Goal: Transaction & Acquisition: Book appointment/travel/reservation

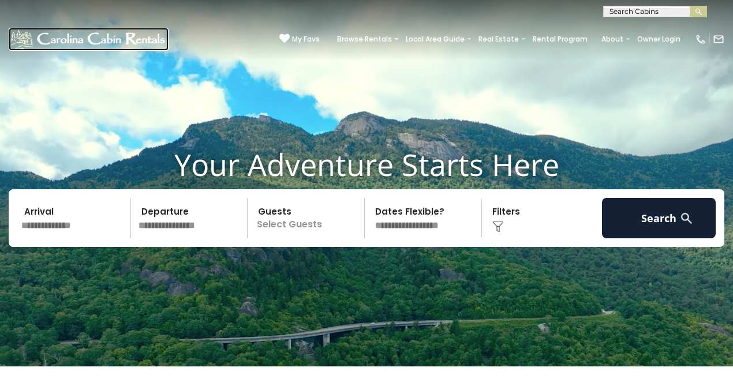
click at [150, 42] on img at bounding box center [89, 39] width 160 height 23
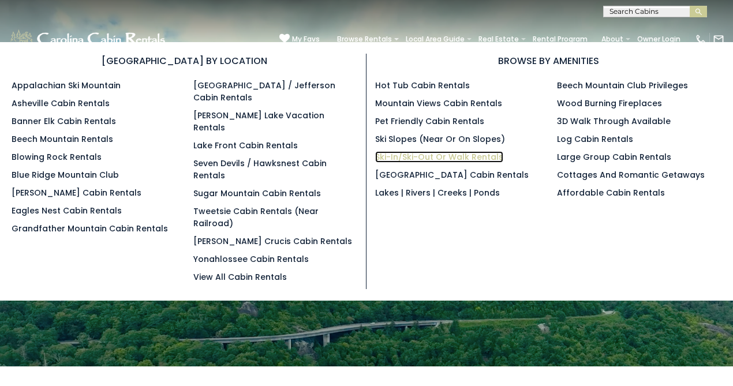
click at [411, 152] on link "Ski-in/Ski-Out or Walk Rentals" at bounding box center [439, 157] width 128 height 12
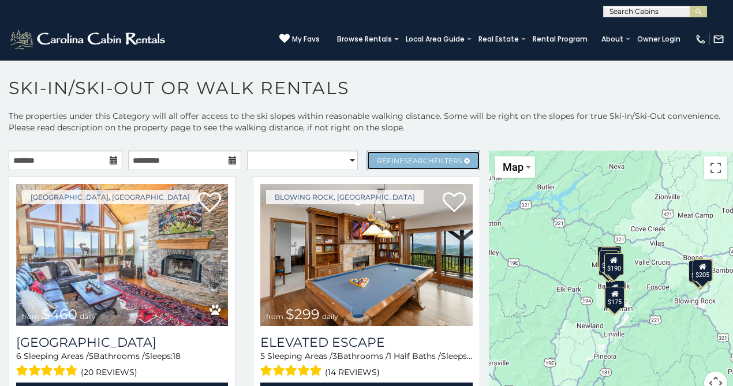
click at [377, 159] on span "Refine Search Filters" at bounding box center [419, 160] width 85 height 9
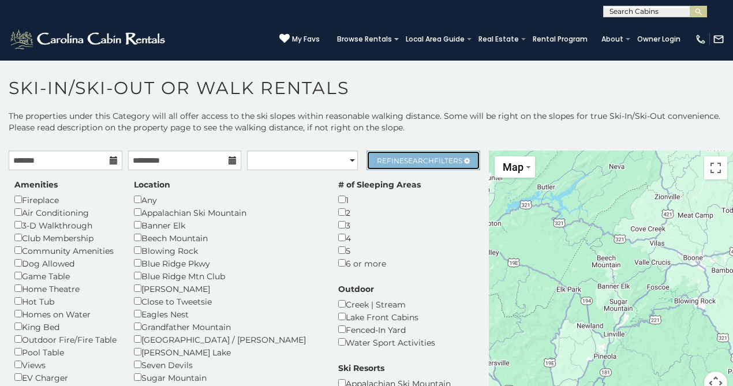
click at [404, 160] on span "Search" at bounding box center [419, 160] width 30 height 9
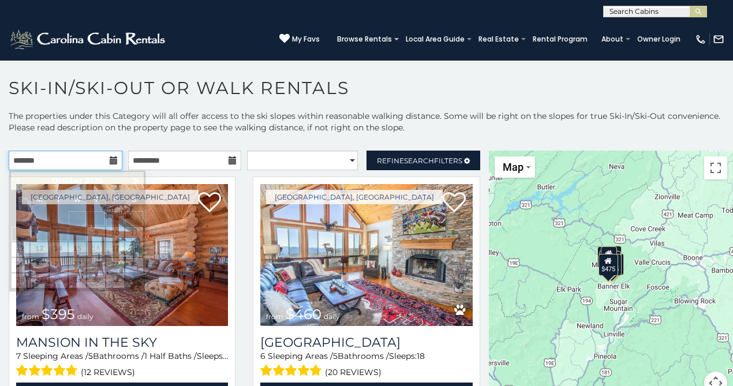
click at [63, 163] on input "text" at bounding box center [66, 161] width 114 height 20
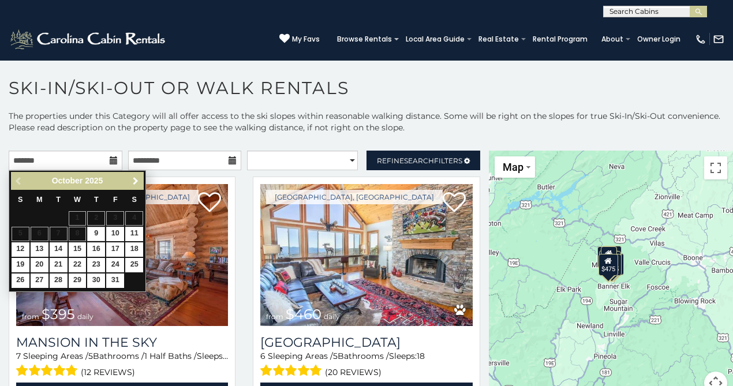
click at [133, 179] on span "Next" at bounding box center [135, 181] width 9 height 9
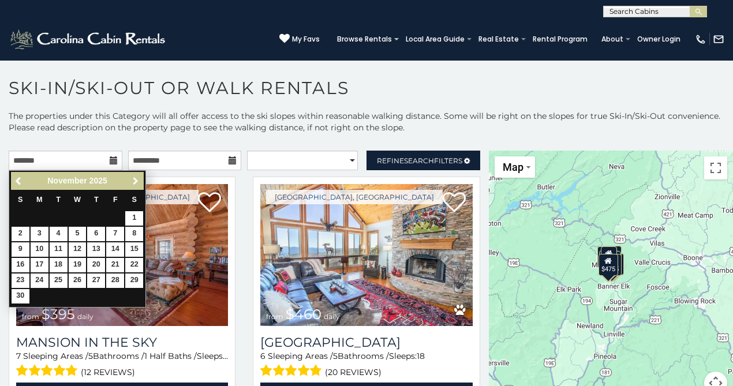
click at [133, 179] on span "Next" at bounding box center [135, 181] width 9 height 9
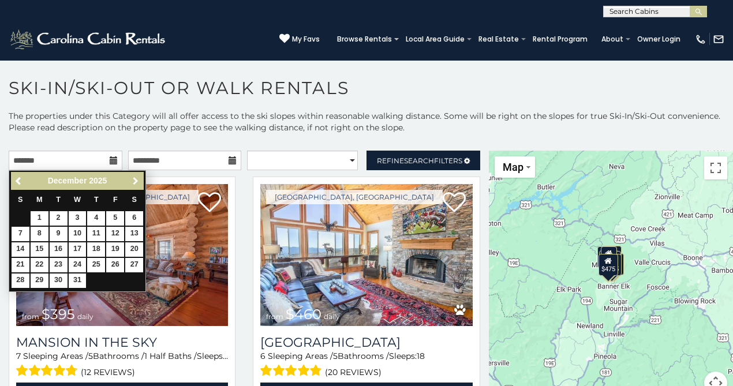
click at [133, 179] on span "Next" at bounding box center [135, 181] width 9 height 9
click at [23, 183] on span "Previous" at bounding box center [18, 181] width 9 height 9
click at [133, 183] on span "Next" at bounding box center [135, 181] width 9 height 9
click at [118, 219] on link "2" at bounding box center [115, 218] width 18 height 14
type input "**********"
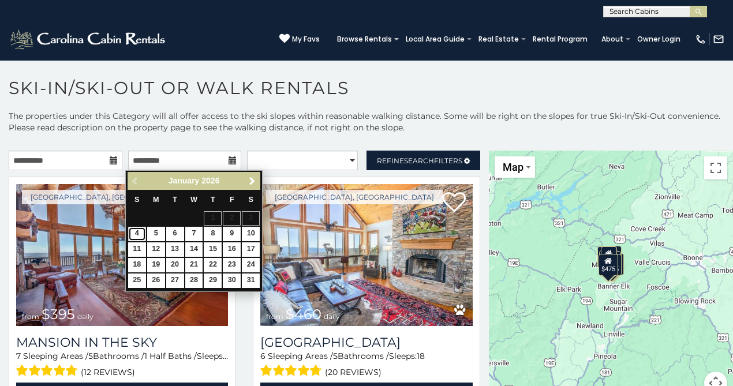
click at [140, 237] on link "4" at bounding box center [137, 234] width 18 height 14
type input "**********"
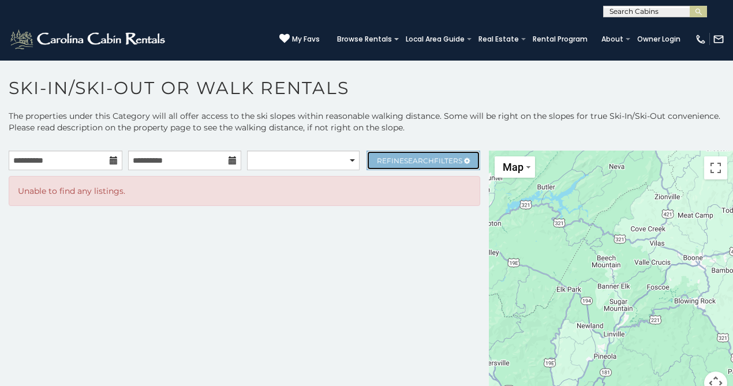
click at [377, 162] on span "Refine Search Filters" at bounding box center [419, 160] width 85 height 9
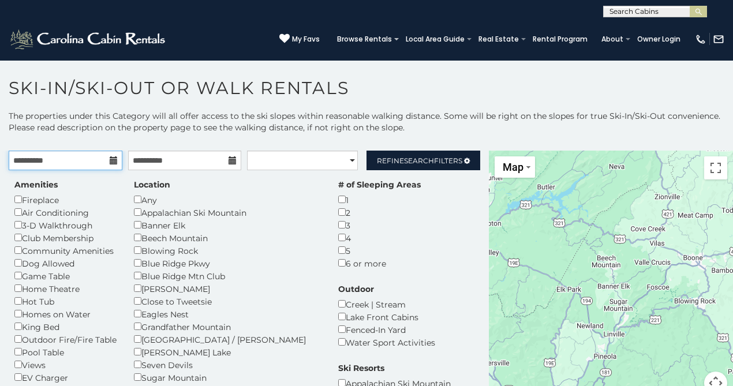
click at [74, 160] on input "**********" at bounding box center [66, 161] width 114 height 20
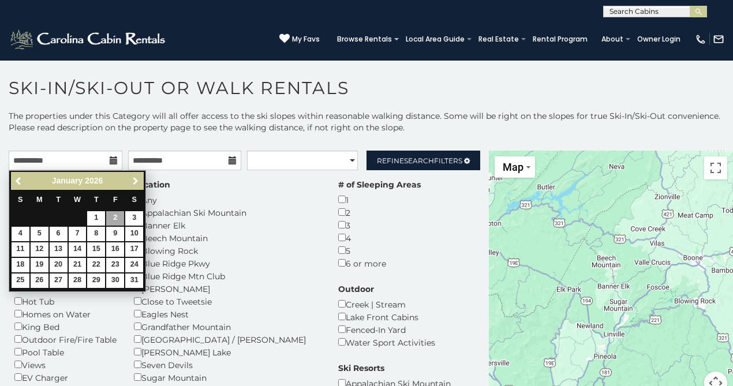
click at [134, 181] on span "Next" at bounding box center [135, 181] width 9 height 9
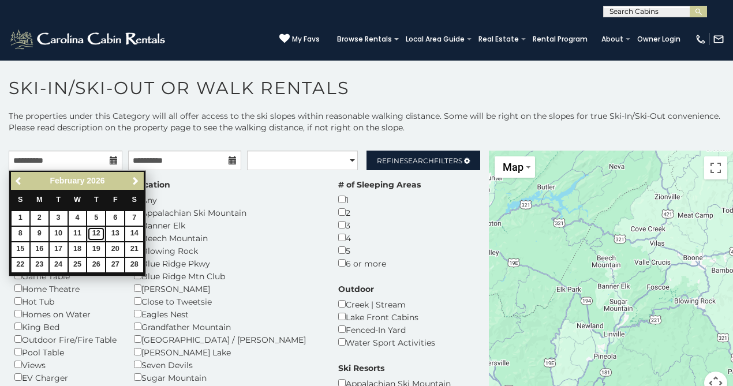
click at [98, 235] on link "12" at bounding box center [96, 234] width 18 height 14
type input "**********"
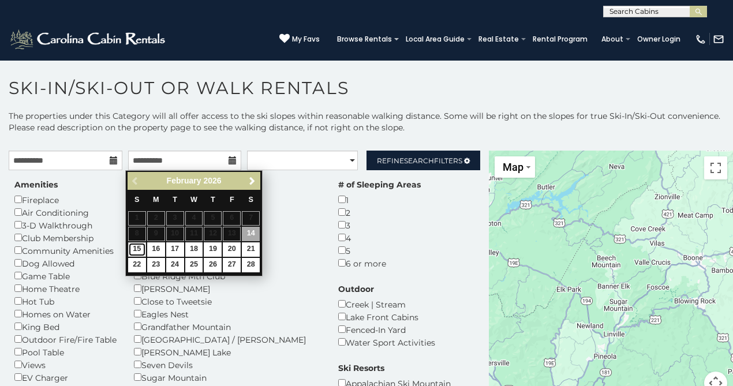
click at [139, 250] on link "15" at bounding box center [137, 249] width 18 height 14
type input "**********"
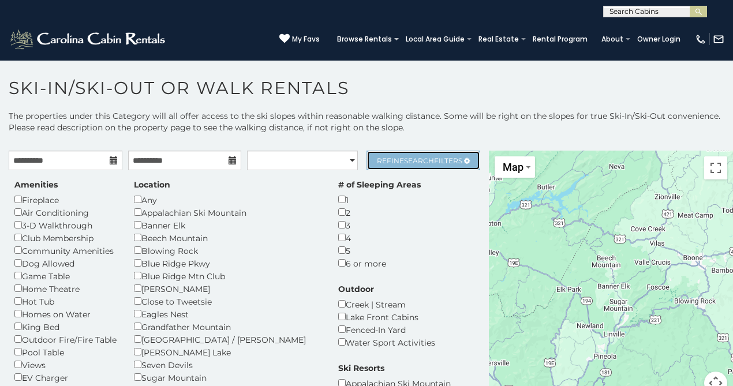
click at [377, 162] on span "Refine Search Filters" at bounding box center [419, 160] width 85 height 9
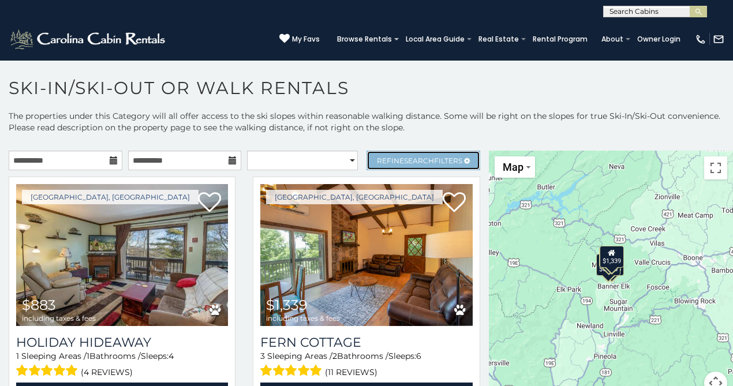
click at [404, 163] on span "Search" at bounding box center [419, 160] width 30 height 9
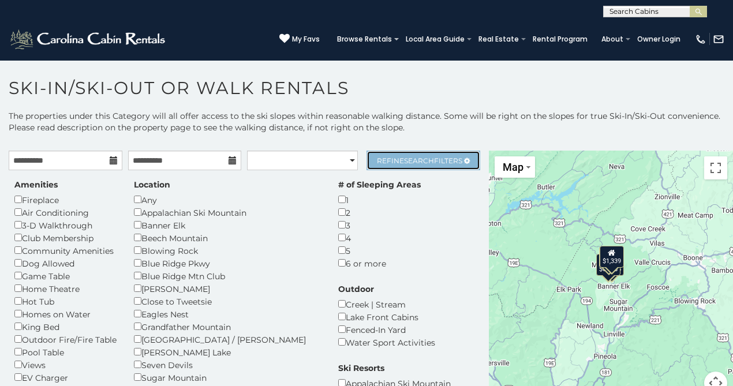
click at [392, 162] on span "Refine Search Filters" at bounding box center [419, 160] width 85 height 9
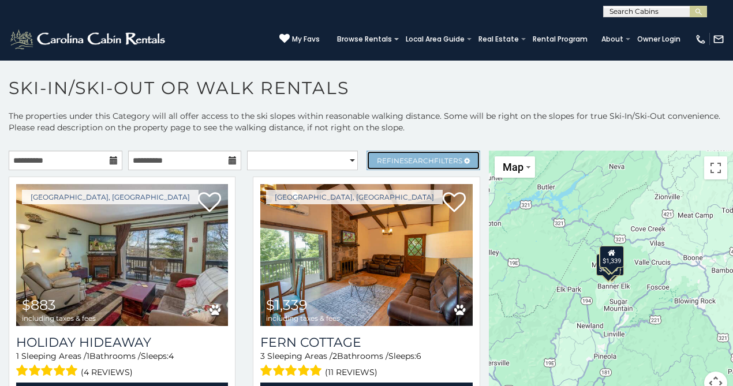
click at [380, 163] on span "Refine Search Filters" at bounding box center [419, 160] width 85 height 9
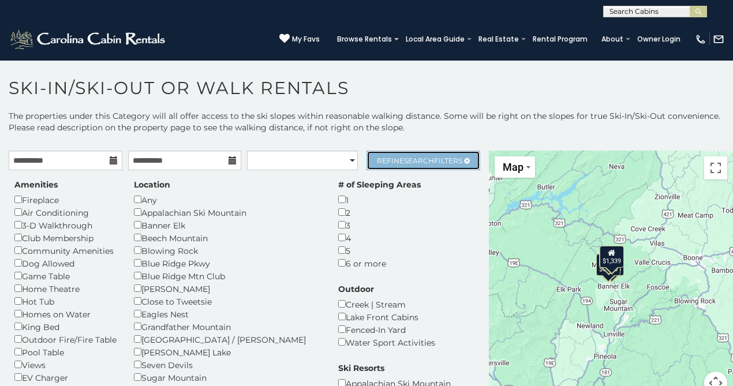
click at [424, 156] on span "Refine Search Filters" at bounding box center [419, 160] width 85 height 9
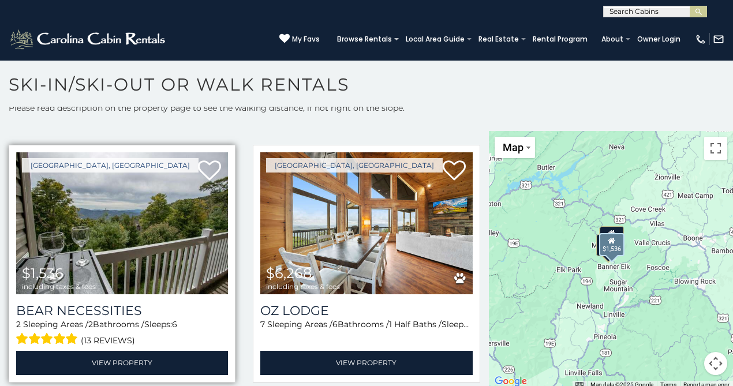
scroll to position [6, 0]
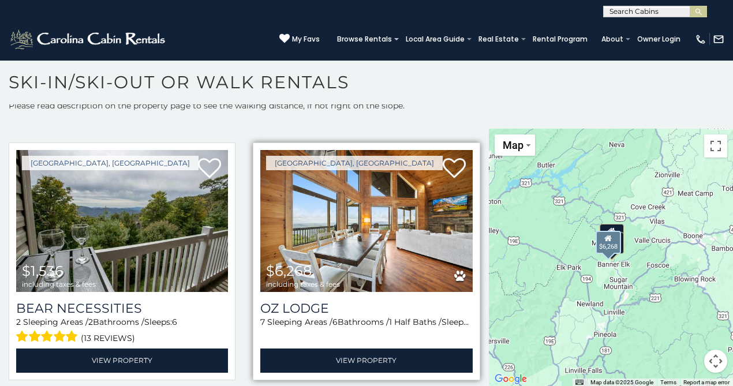
click at [354, 223] on img at bounding box center [366, 221] width 212 height 142
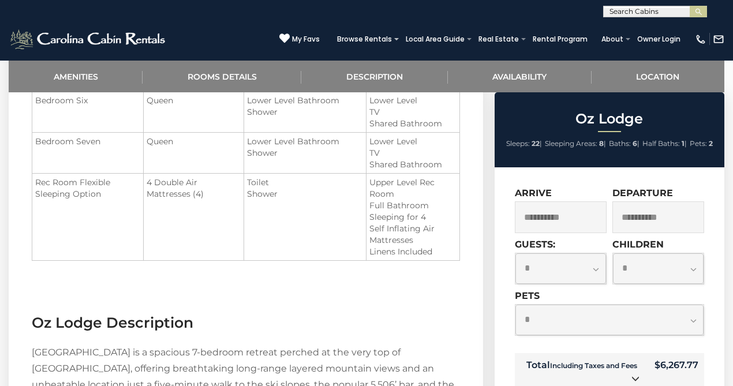
scroll to position [1339, 0]
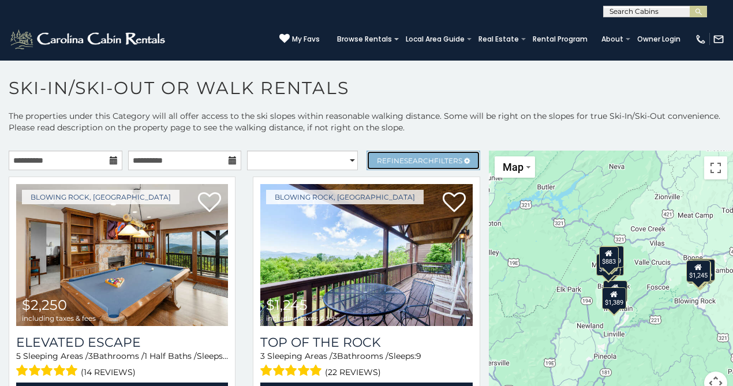
click at [383, 159] on span "Refine Search Filters" at bounding box center [419, 160] width 85 height 9
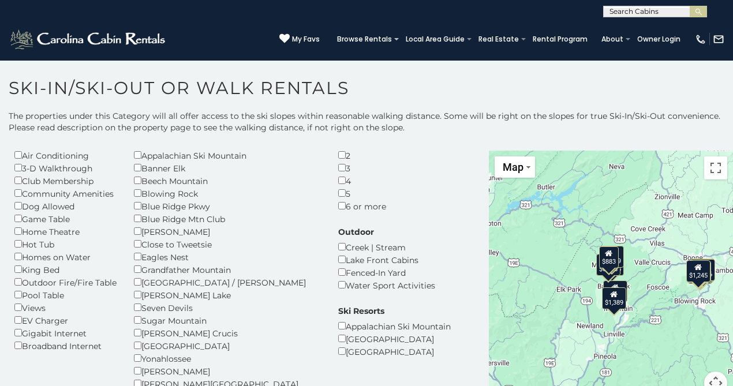
scroll to position [106, 0]
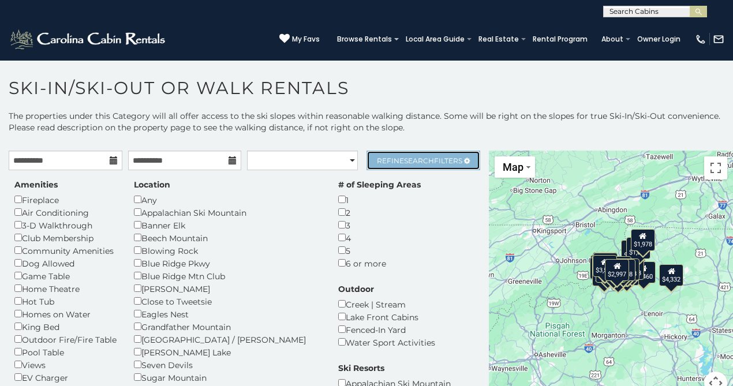
click at [384, 162] on span "Refine Search Filters" at bounding box center [419, 160] width 85 height 9
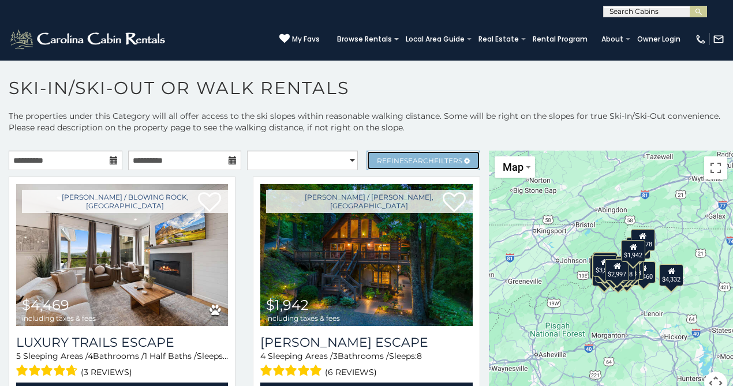
click at [403, 166] on link "Refine Search Filters" at bounding box center [423, 161] width 114 height 20
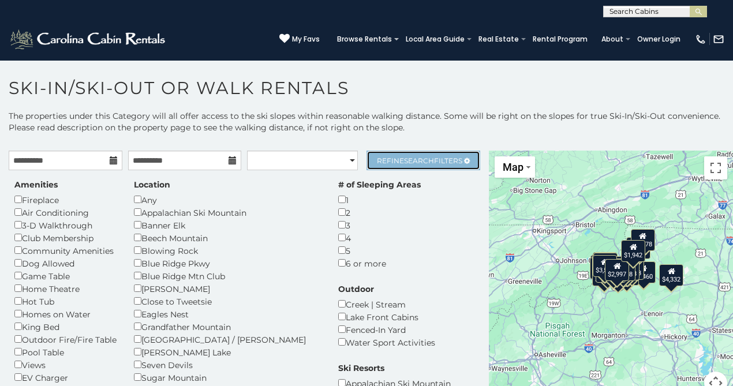
click at [403, 166] on link "Refine Search Filters" at bounding box center [423, 161] width 114 height 20
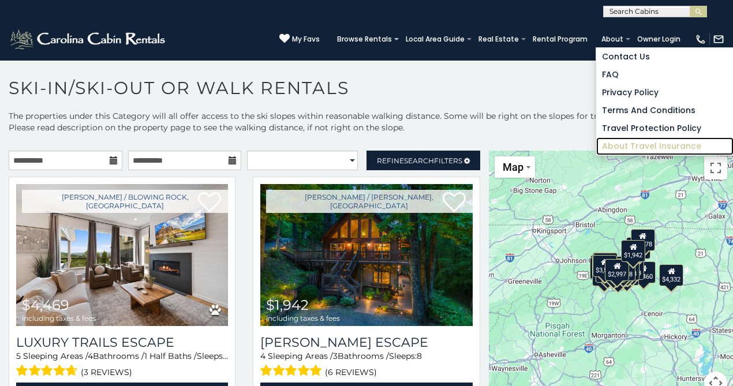
click at [639, 144] on link "About Travel Insurance" at bounding box center [664, 146] width 137 height 18
